Goal: Task Accomplishment & Management: Manage account settings

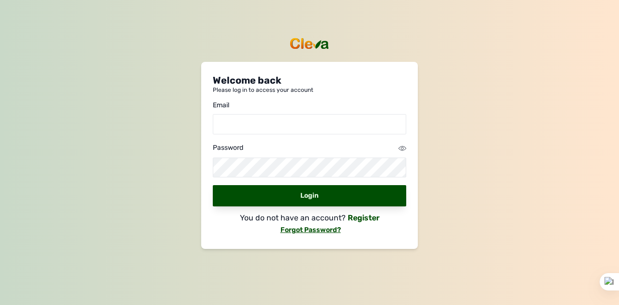
click at [222, 104] on div "Email" at bounding box center [310, 106] width 194 height 10
click at [226, 126] on input "email" at bounding box center [310, 124] width 194 height 20
type input "[EMAIL_ADDRESS][DOMAIN_NAME]"
click at [403, 149] on icon at bounding box center [403, 149] width 8 height 8
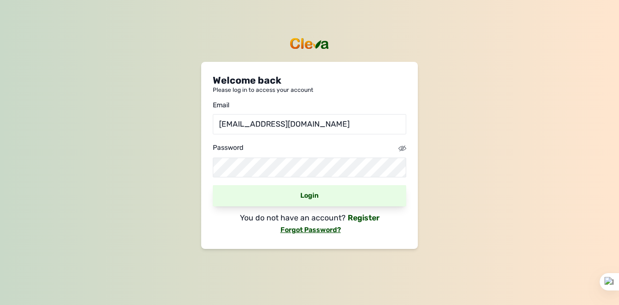
click at [314, 196] on div "Login" at bounding box center [310, 195] width 194 height 21
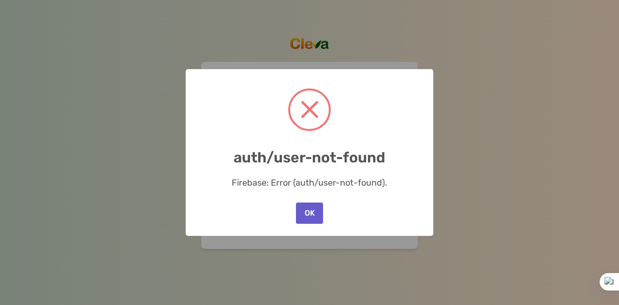
click at [313, 211] on button "OK" at bounding box center [309, 213] width 27 height 21
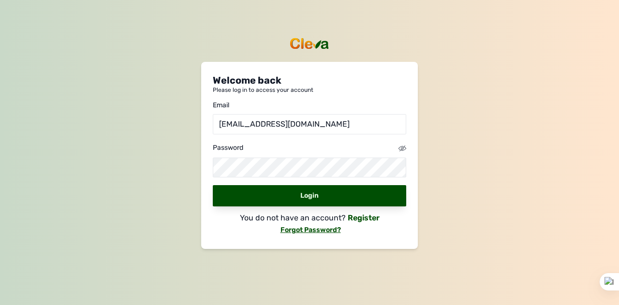
click at [319, 227] on link "Forgot Password?" at bounding box center [310, 230] width 62 height 8
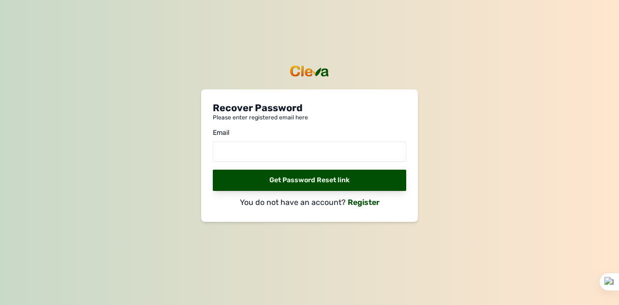
click at [418, 186] on div "Recover Password Please enter registered email here Email Get Password Reset li…" at bounding box center [309, 152] width 619 height 305
click at [470, 189] on div "Recover Password Please enter registered email here Email Get Password Reset li…" at bounding box center [309, 152] width 619 height 305
click at [210, 251] on div "Recover Password Please enter registered email here Email Get Password Reset li…" at bounding box center [309, 152] width 619 height 305
click at [239, 147] on input "email" at bounding box center [310, 152] width 194 height 20
type input "[EMAIL_ADDRESS][DOMAIN_NAME]"
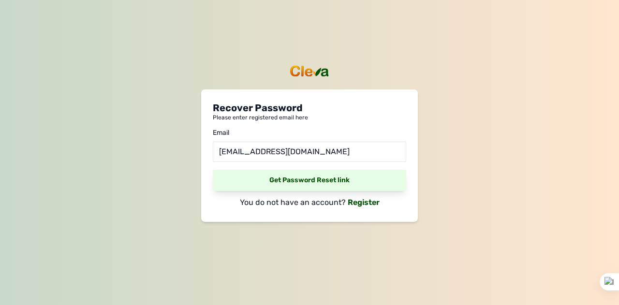
click at [294, 177] on div "Get Password Reset link" at bounding box center [310, 180] width 194 height 21
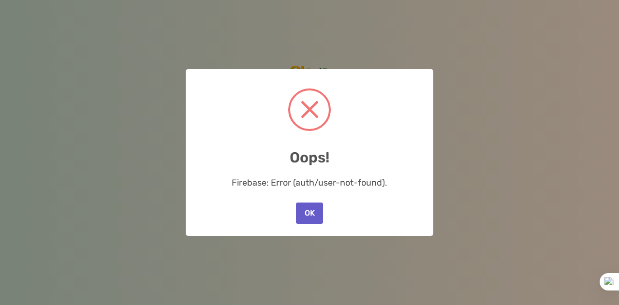
click at [310, 212] on button "OK" at bounding box center [309, 213] width 27 height 21
